Goal: Task Accomplishment & Management: Manage account settings

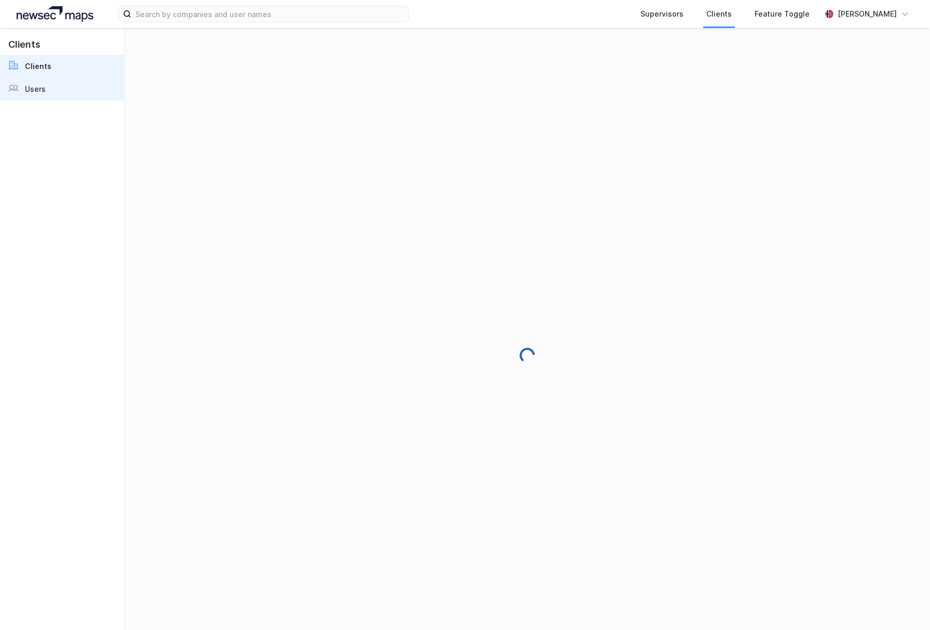
click at [60, 90] on link "Users" at bounding box center [62, 89] width 124 height 23
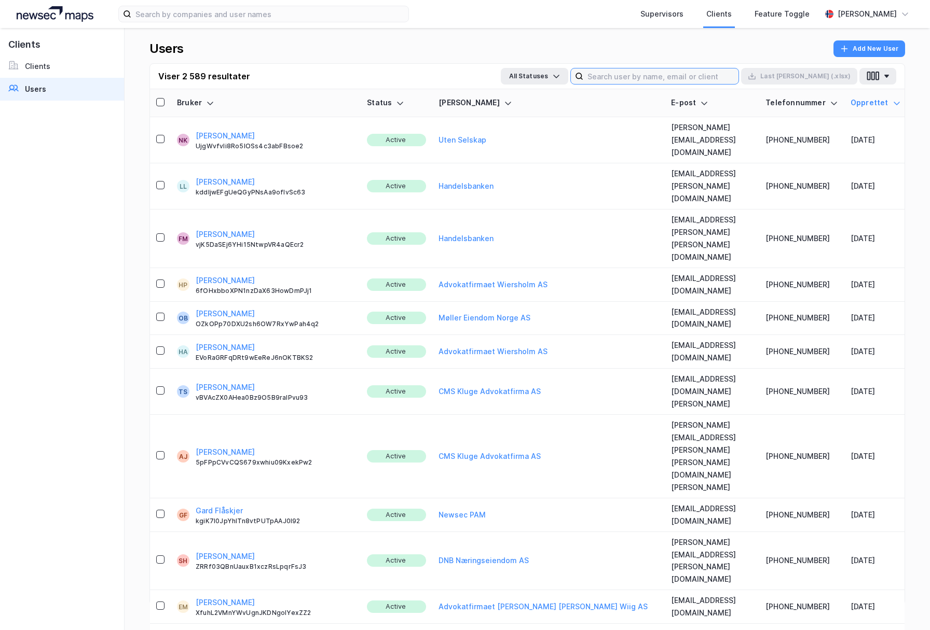
click at [673, 73] on input at bounding box center [660, 76] width 155 height 16
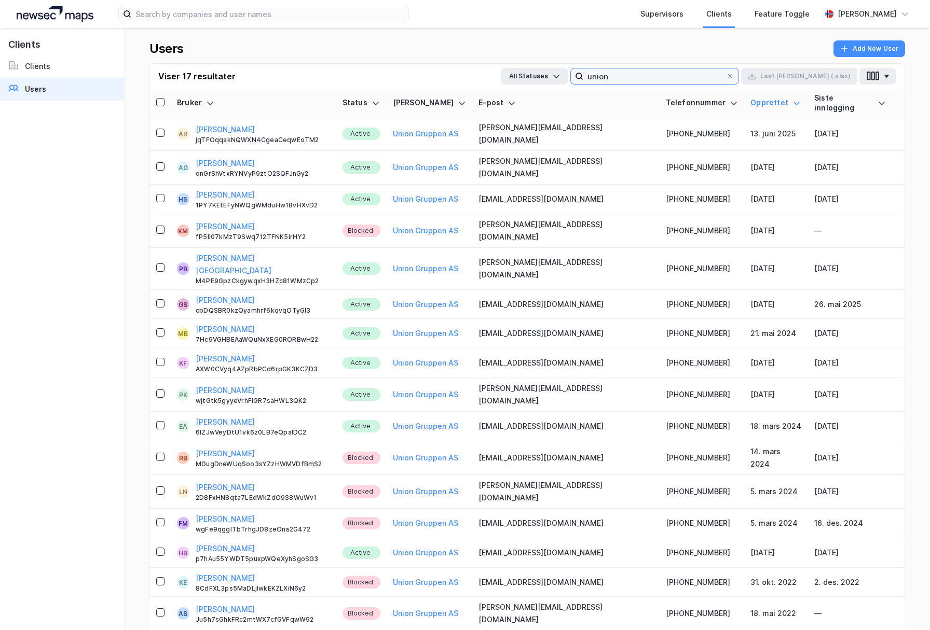
type input "union"
click at [380, 98] on div "Status" at bounding box center [361, 103] width 38 height 10
